Goal: Navigation & Orientation: Understand site structure

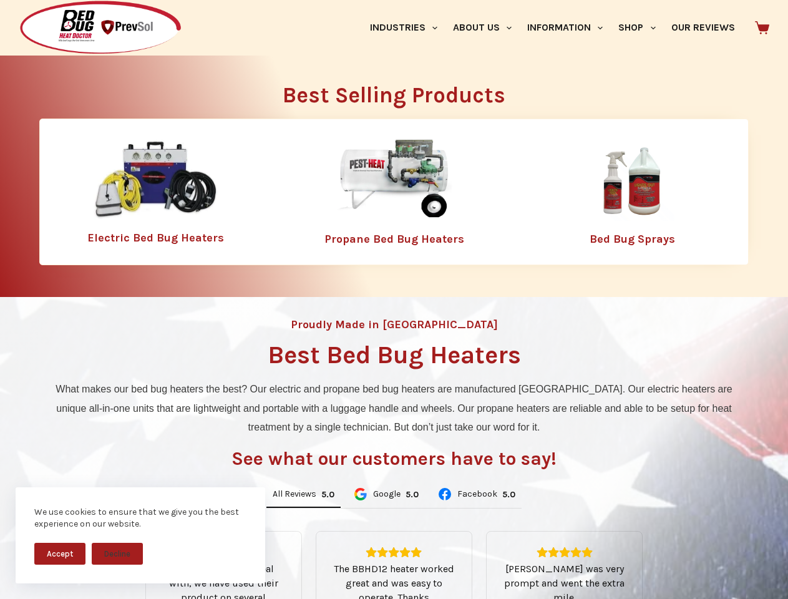
click at [394, 299] on div "Proudly Made in [GEOGRAPHIC_DATA] Best Bed Bug Heaters What makes our bed bug h…" at bounding box center [394, 524] width 788 height 455
click at [60, 553] on button "Accept" at bounding box center [59, 554] width 51 height 22
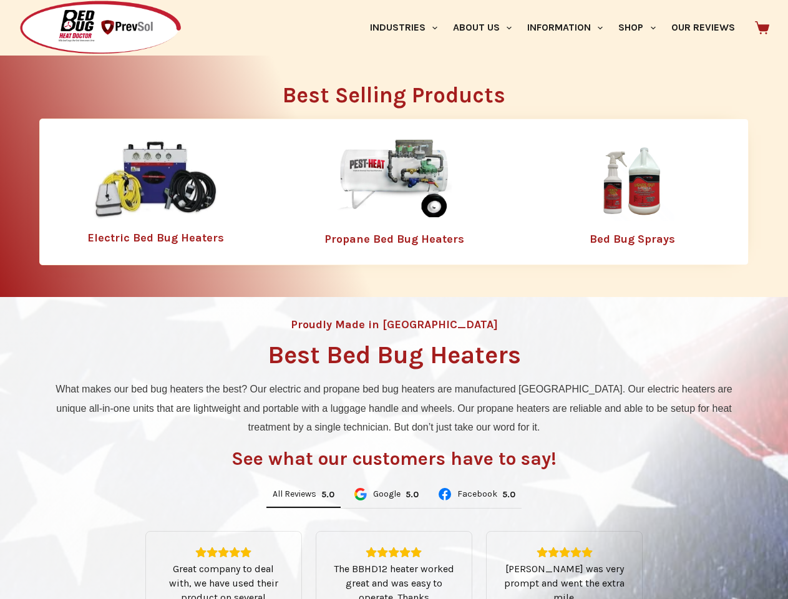
click at [117, 553] on button "Decline" at bounding box center [117, 563] width 51 height 22
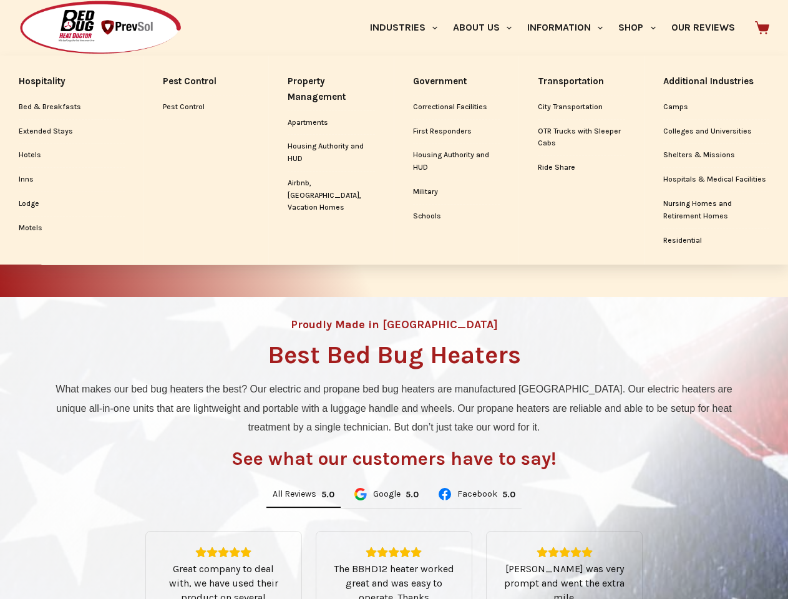
click at [408, 27] on link "Industries" at bounding box center [403, 28] width 83 height 56
click at [487, 27] on link "About Us" at bounding box center [482, 28] width 74 height 56
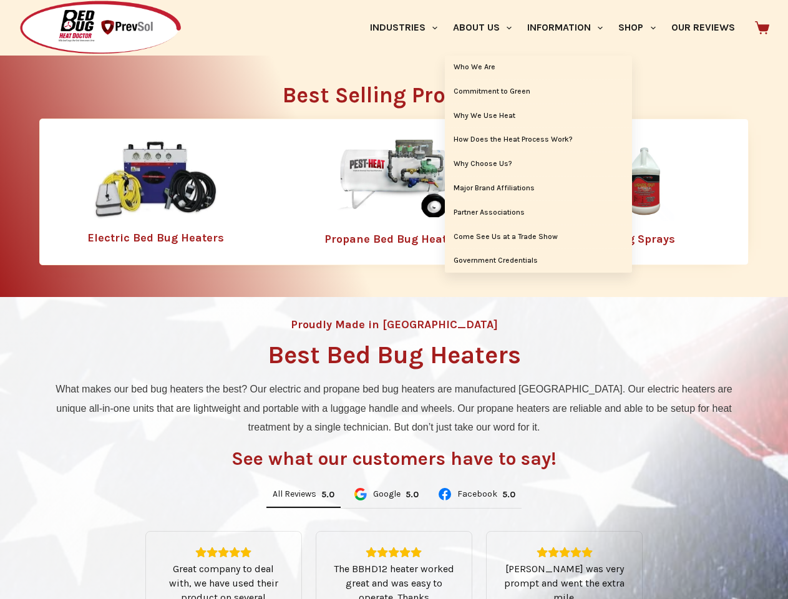
scroll to position [195, 0]
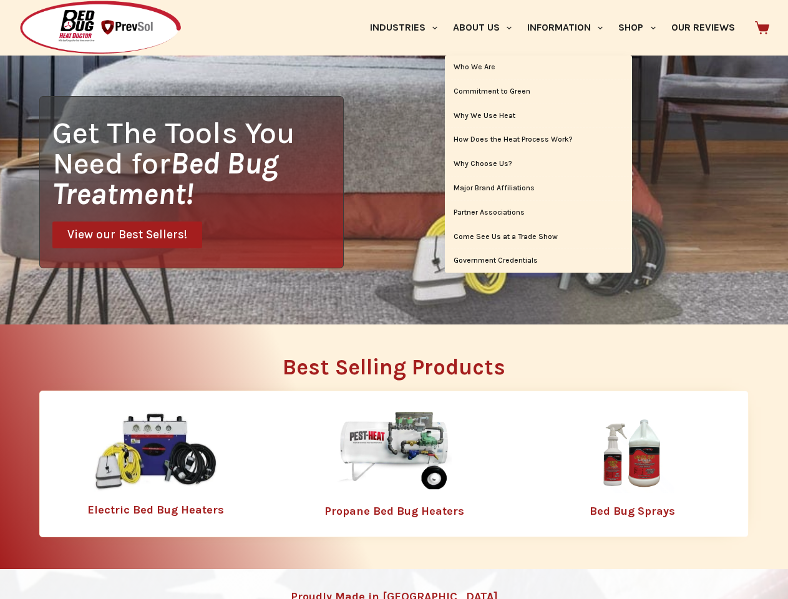
click at [570, 27] on link "Information" at bounding box center [565, 28] width 91 height 56
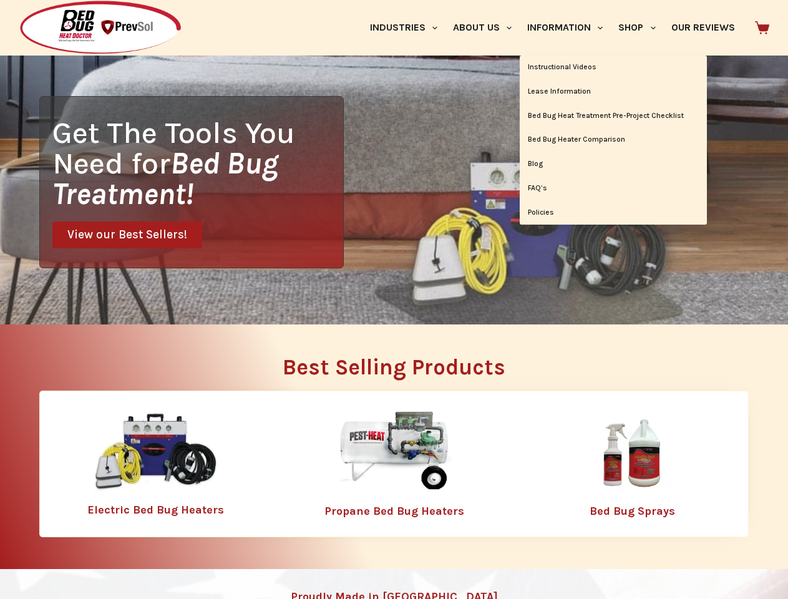
click at [642, 27] on link "Shop" at bounding box center [637, 28] width 52 height 56
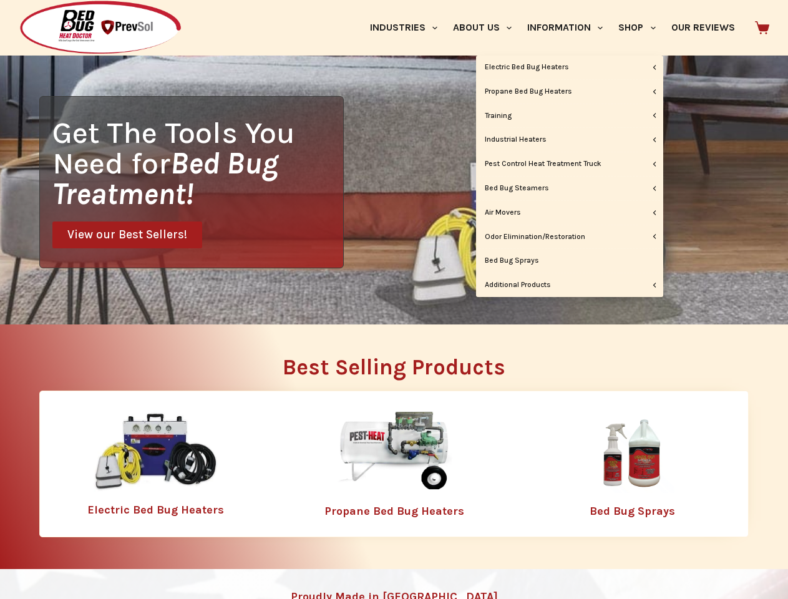
scroll to position [0, 0]
